Goal: Task Accomplishment & Management: Manage account settings

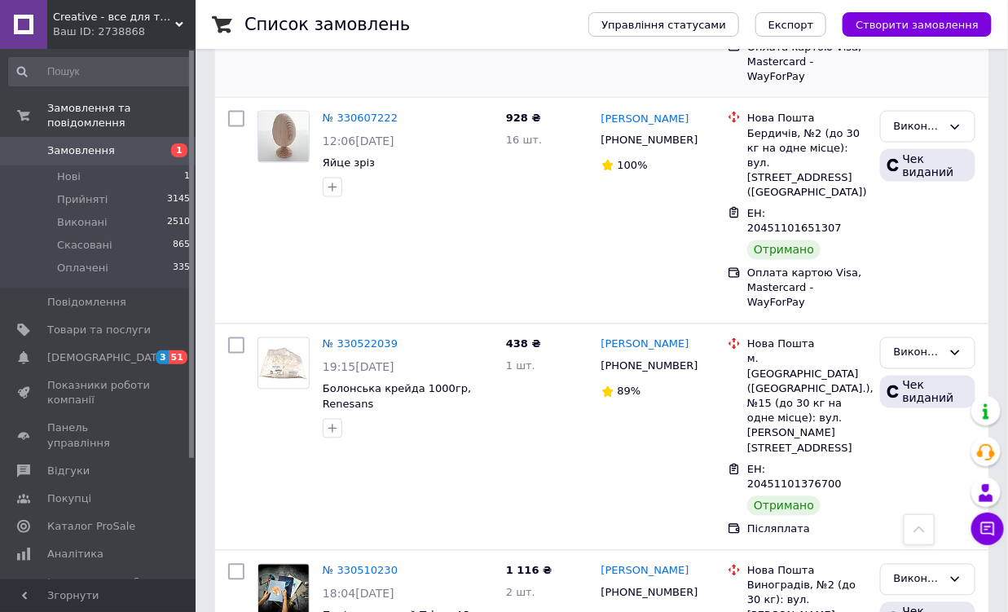
scroll to position [2973, 0]
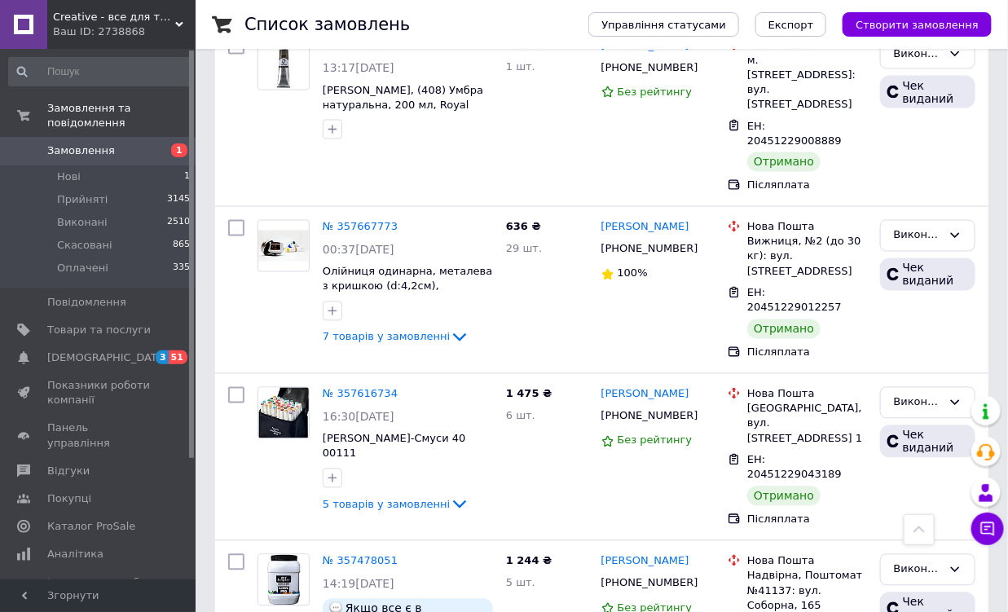
scroll to position [2911, 0]
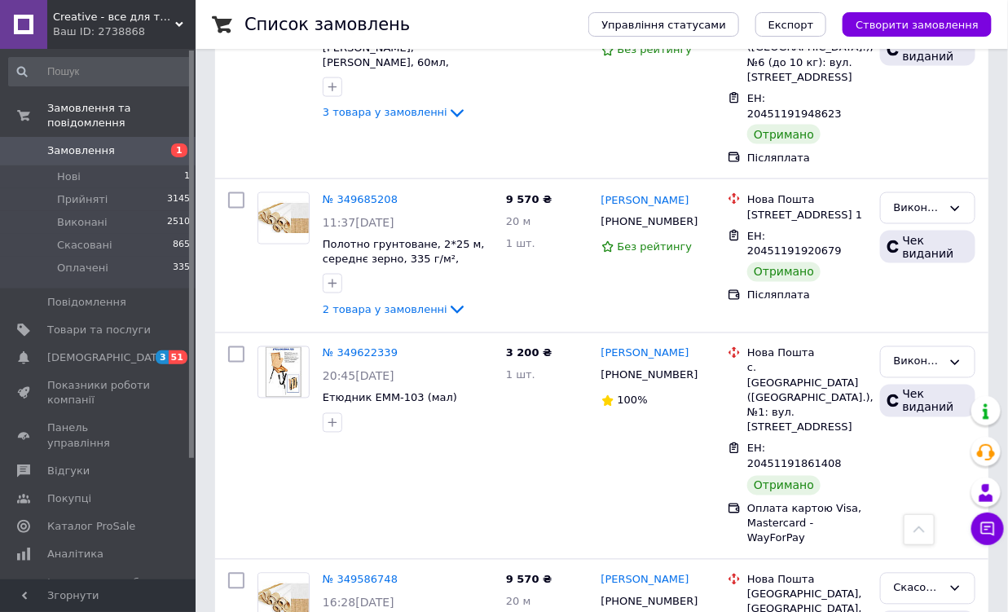
scroll to position [2802, 0]
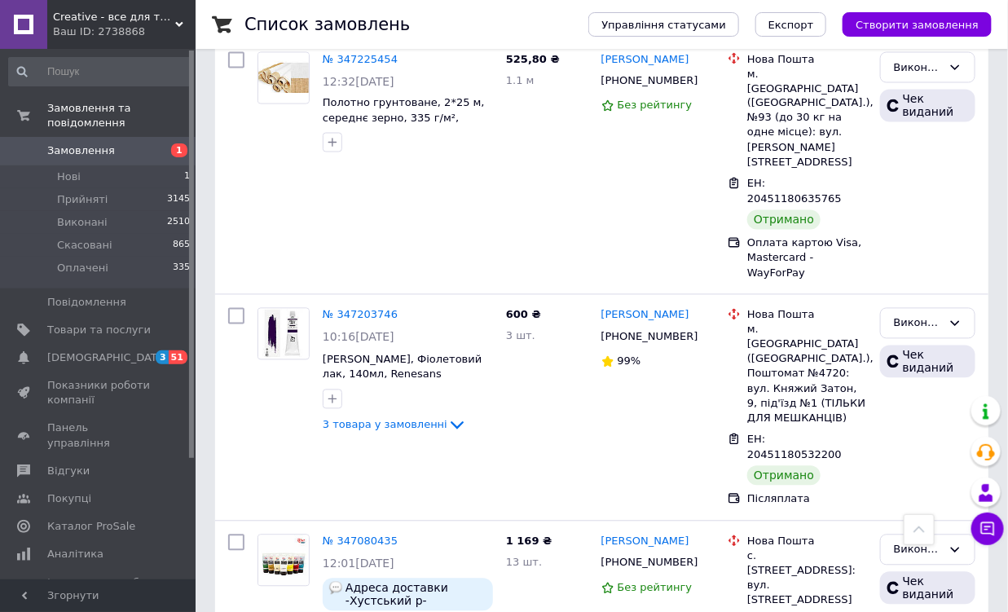
scroll to position [2985, 0]
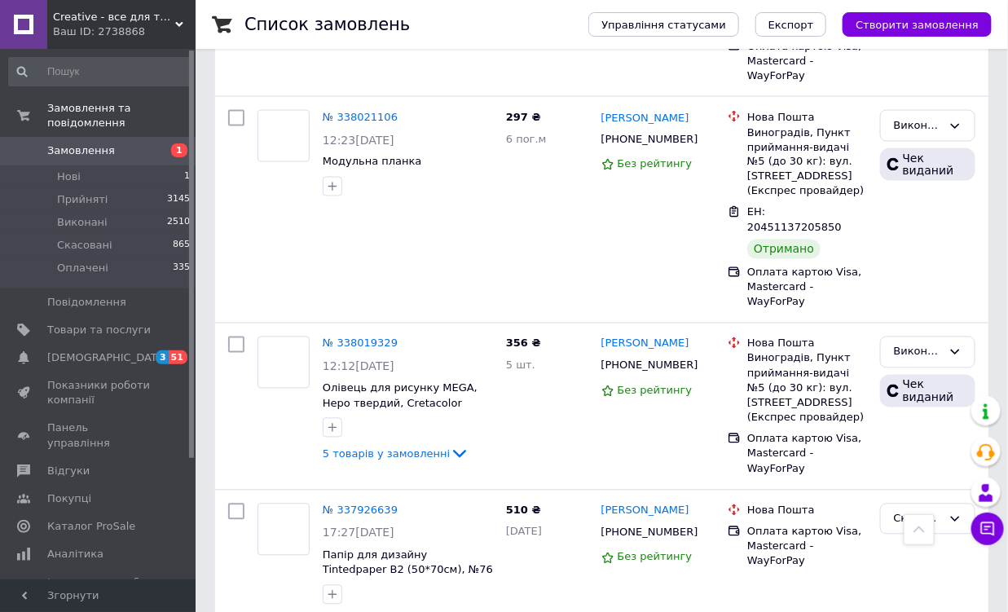
scroll to position [2866, 0]
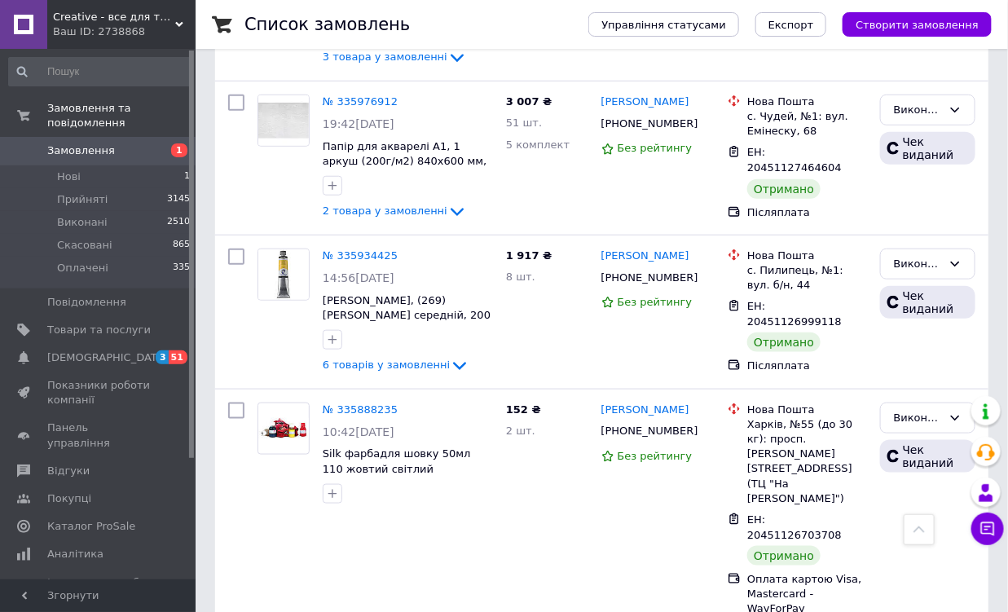
scroll to position [2830, 0]
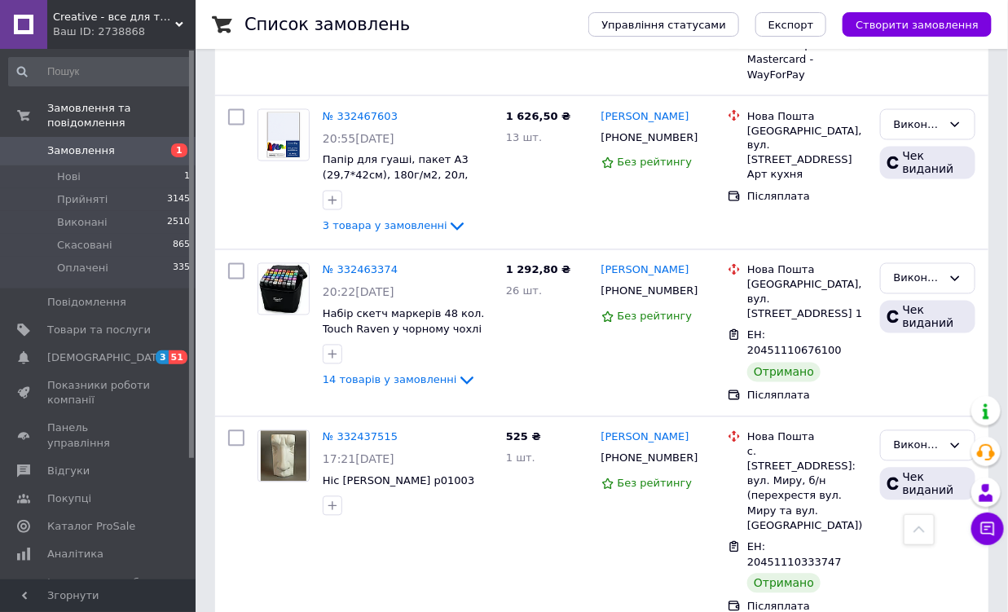
scroll to position [2891, 0]
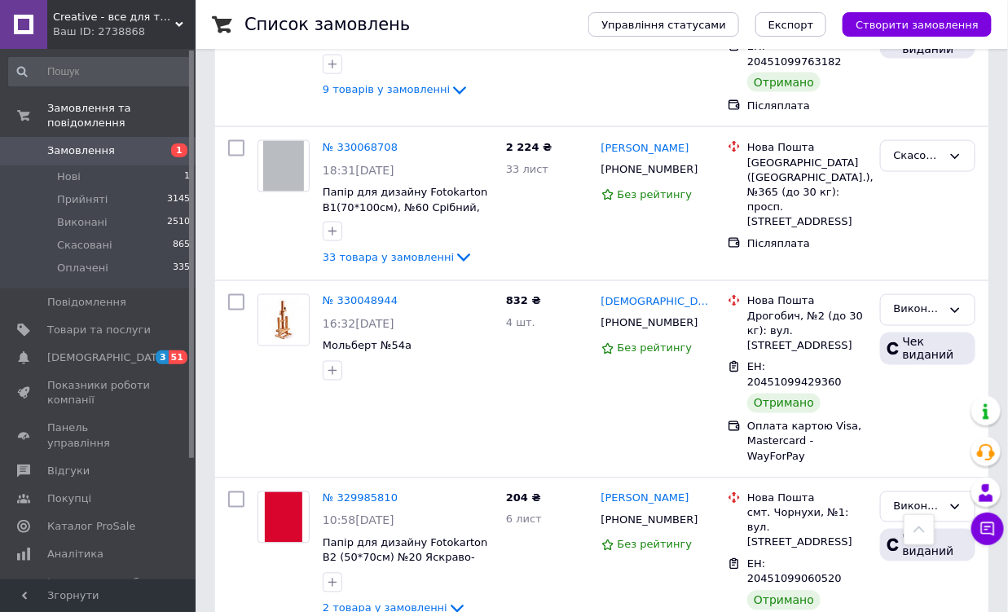
scroll to position [2809, 0]
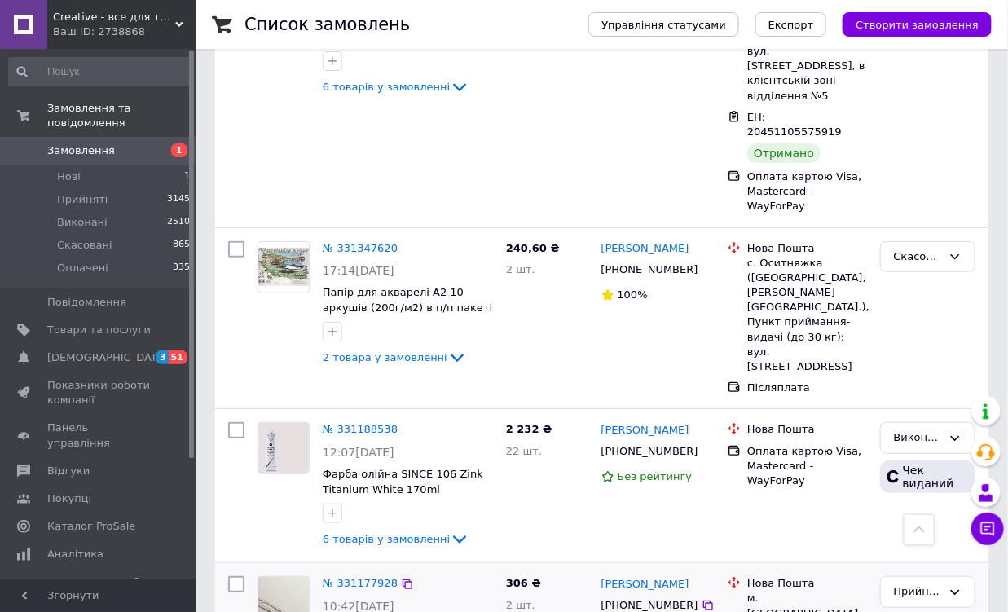
scroll to position [2139, 0]
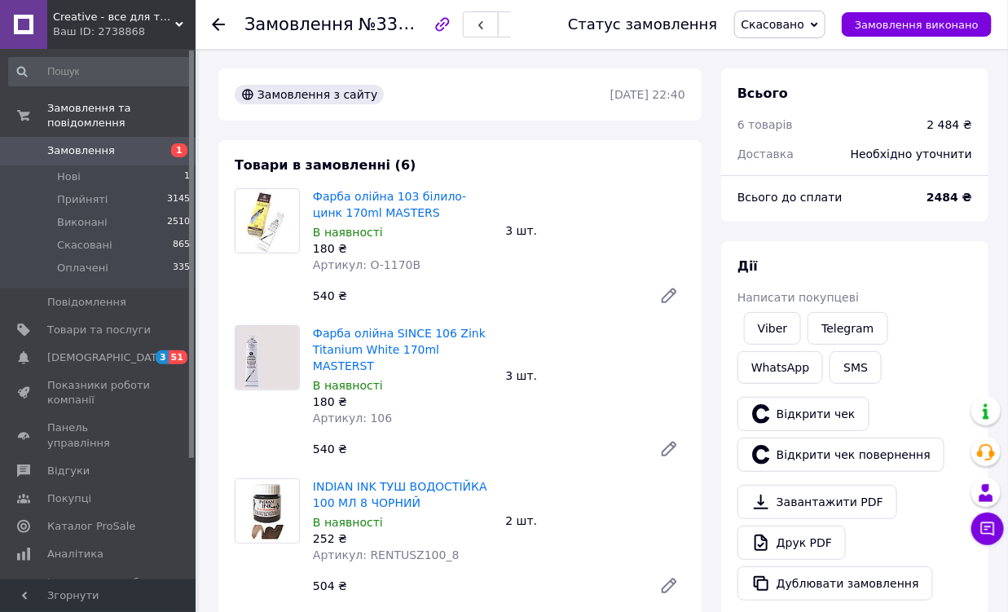
click at [214, 24] on use at bounding box center [218, 24] width 13 height 13
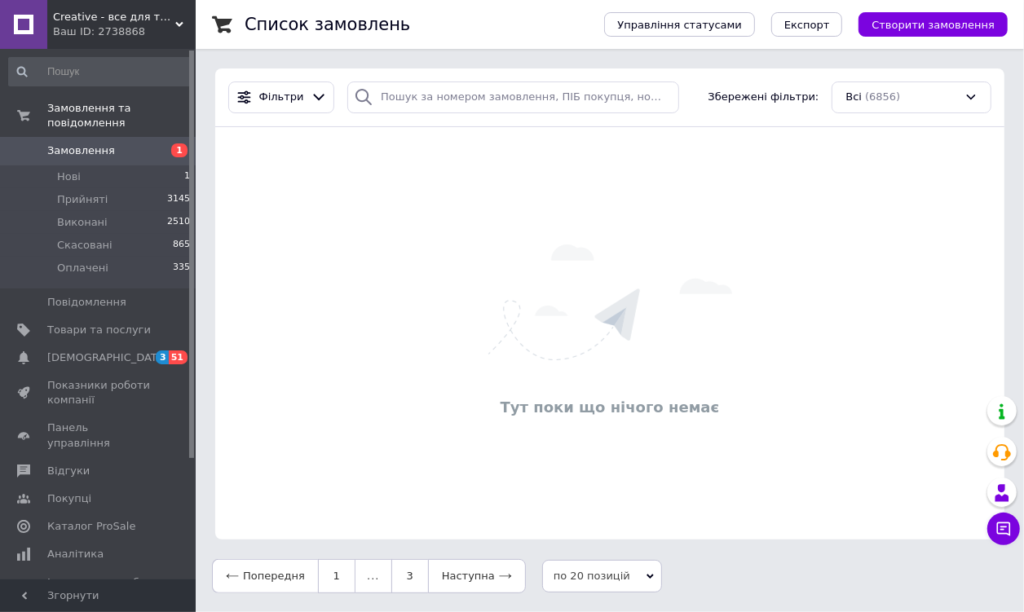
click at [103, 143] on span "Замовлення" at bounding box center [81, 150] width 68 height 15
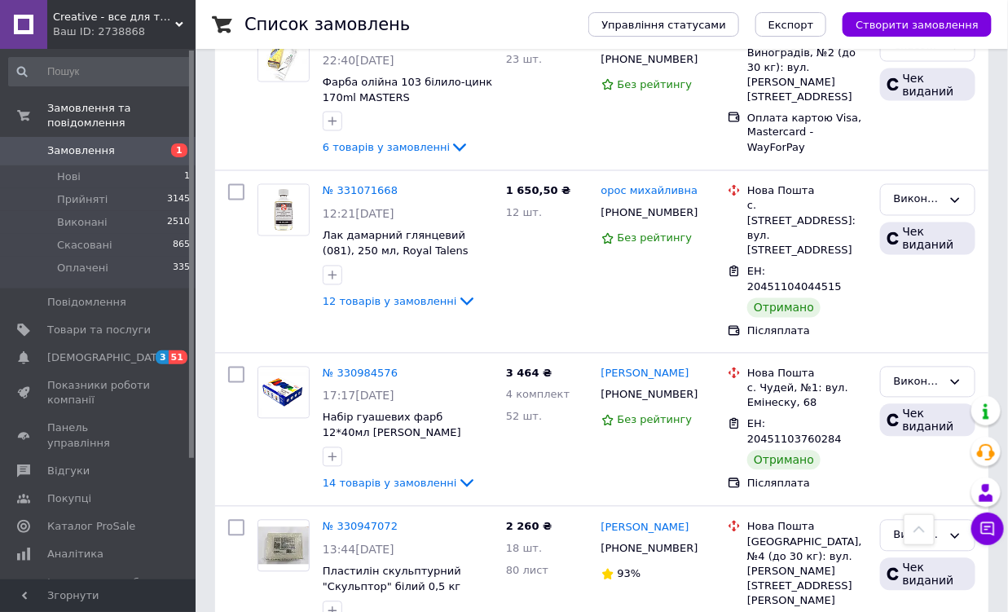
scroll to position [2891, 0]
